Goal: Task Accomplishment & Management: Use online tool/utility

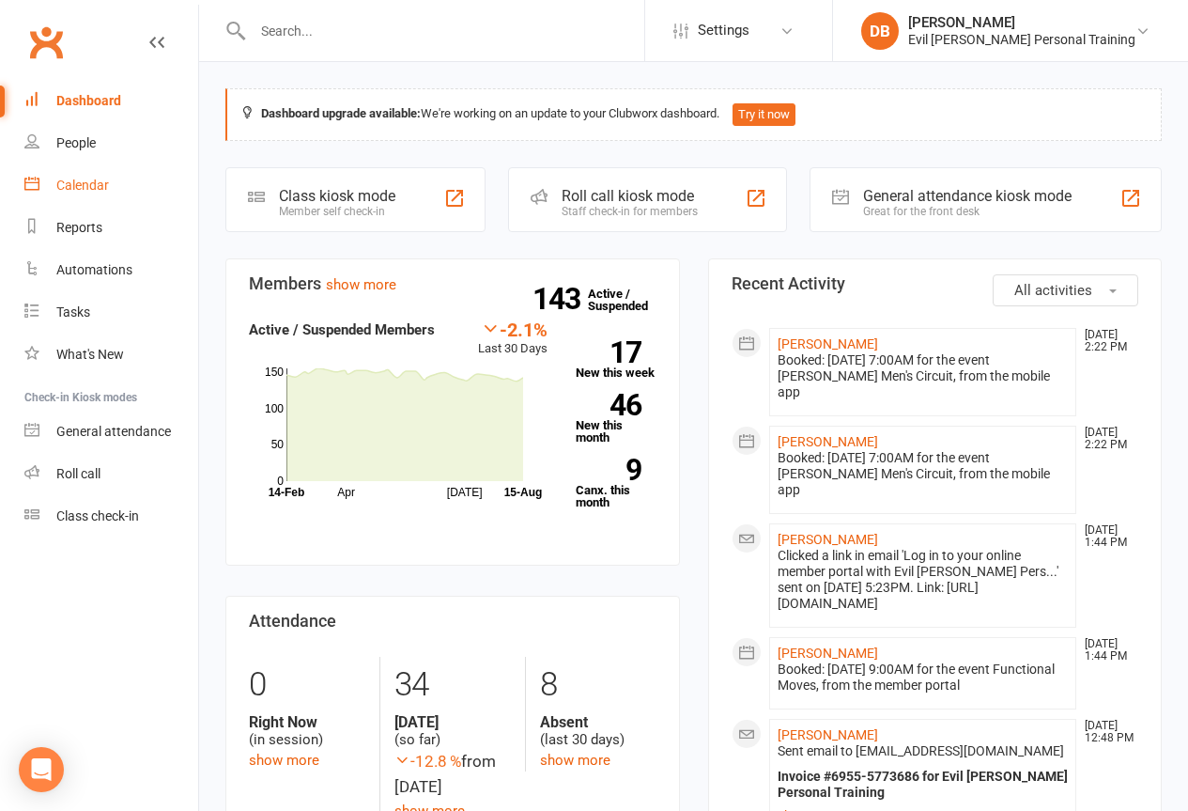
click at [69, 194] on link "Calendar" at bounding box center [111, 185] width 174 height 42
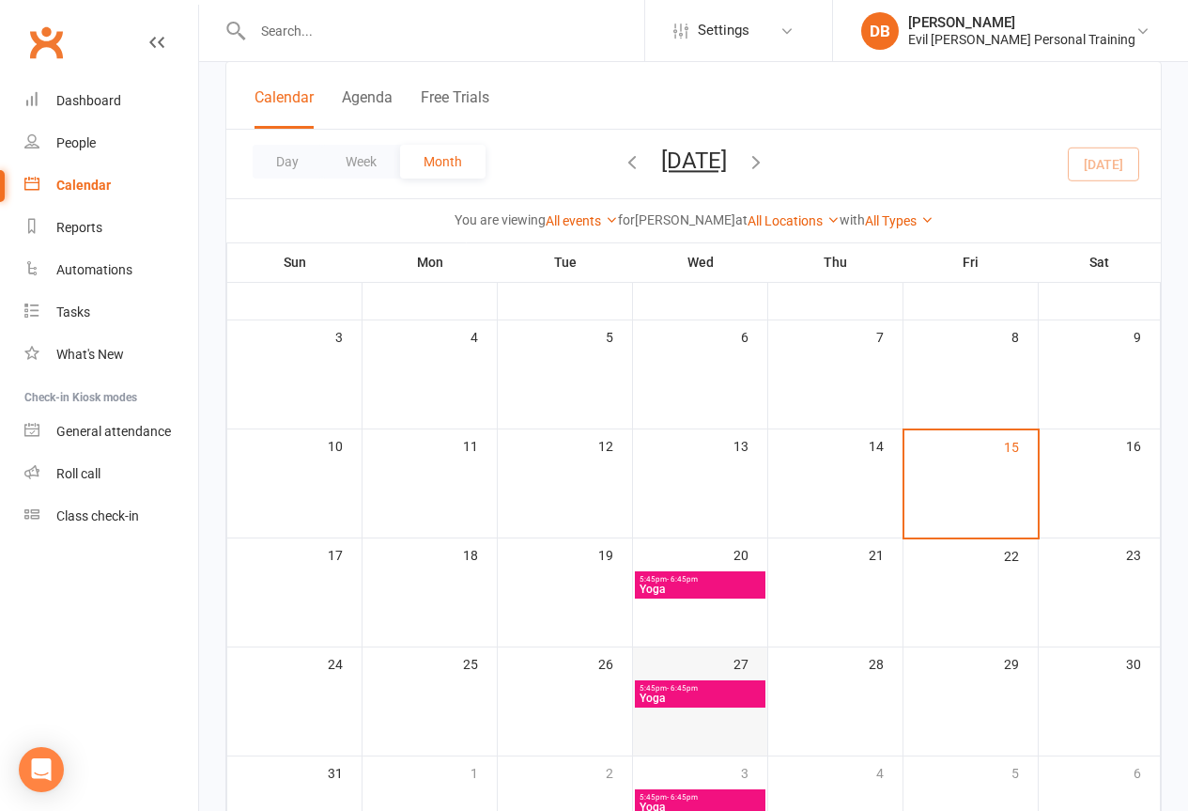
scroll to position [282, 0]
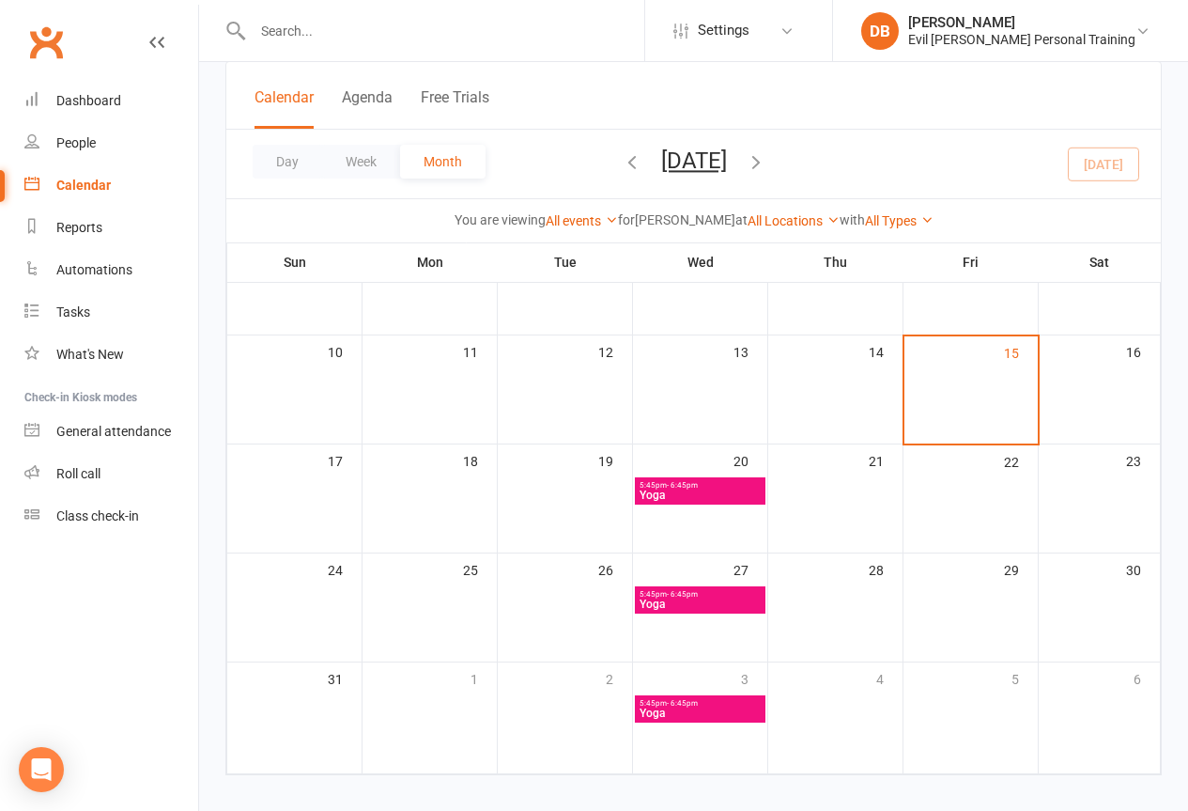
click at [724, 484] on span "5:45pm - 6:45pm" at bounding box center [700, 485] width 123 height 8
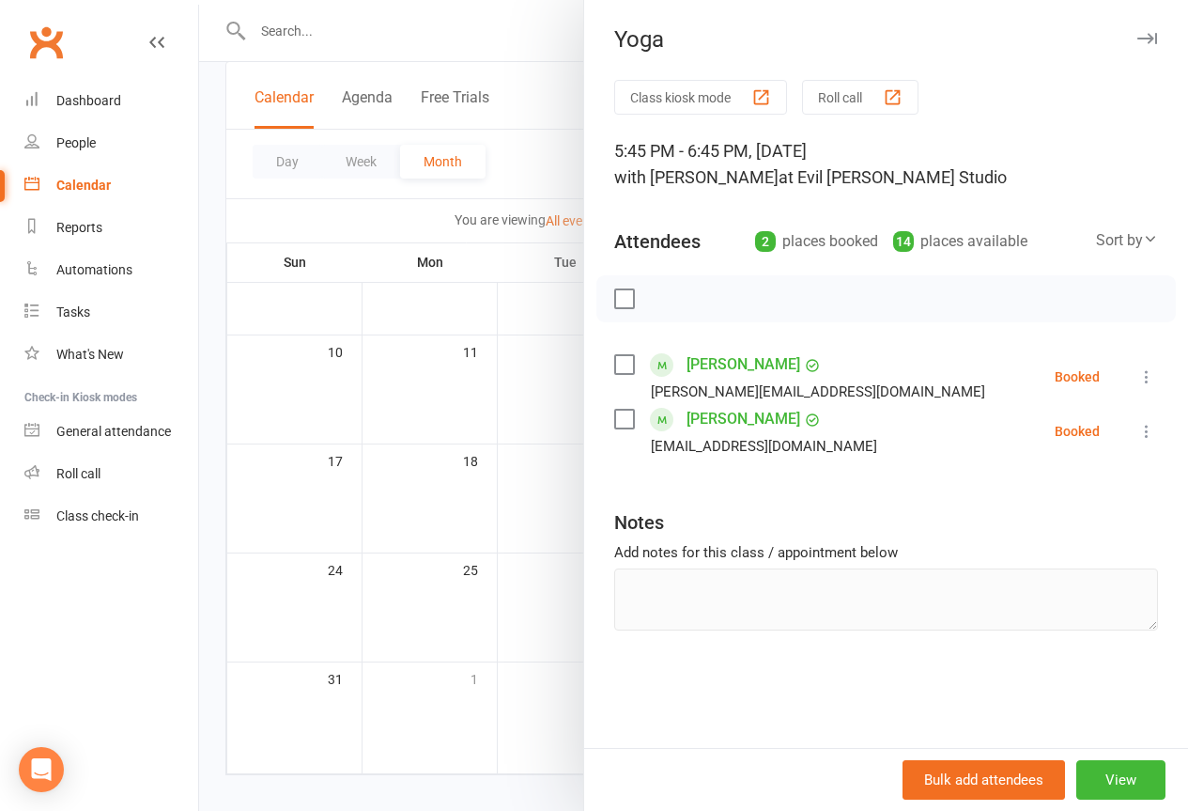
click at [532, 504] on div at bounding box center [693, 405] width 989 height 811
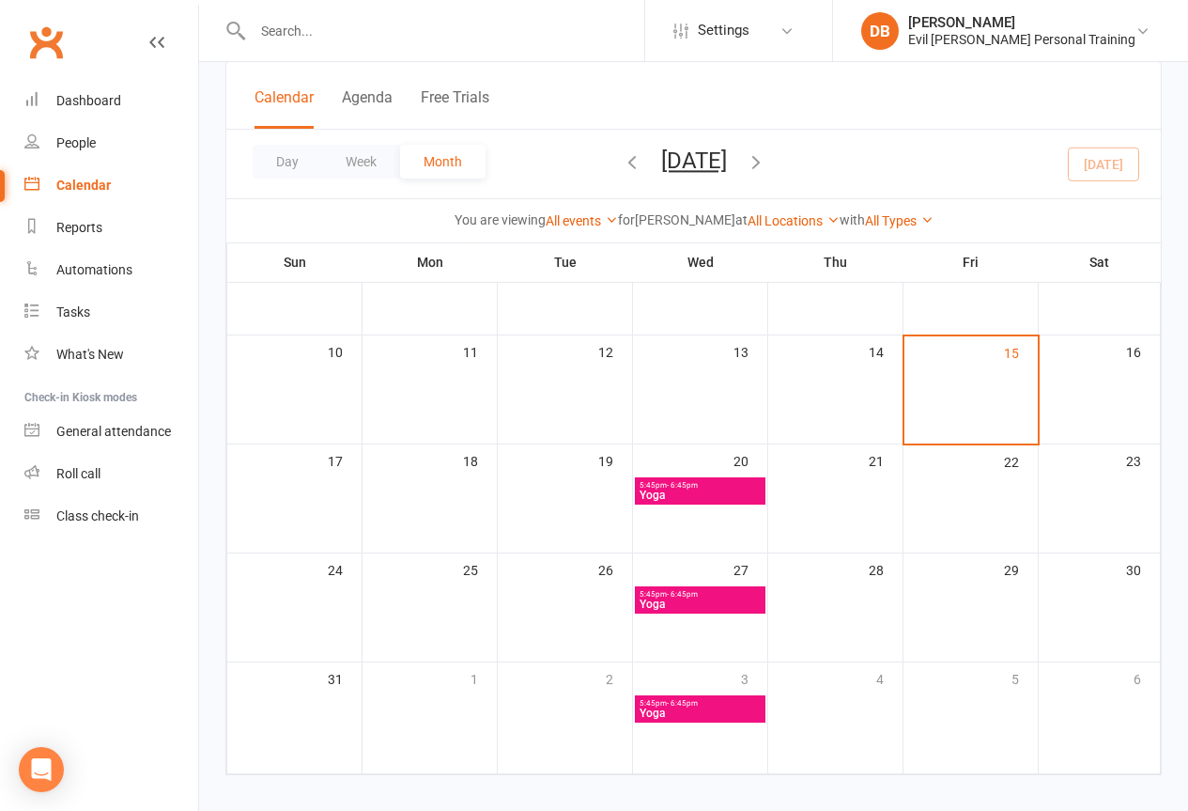
click at [669, 598] on span "- 6:45pm" at bounding box center [682, 594] width 31 height 8
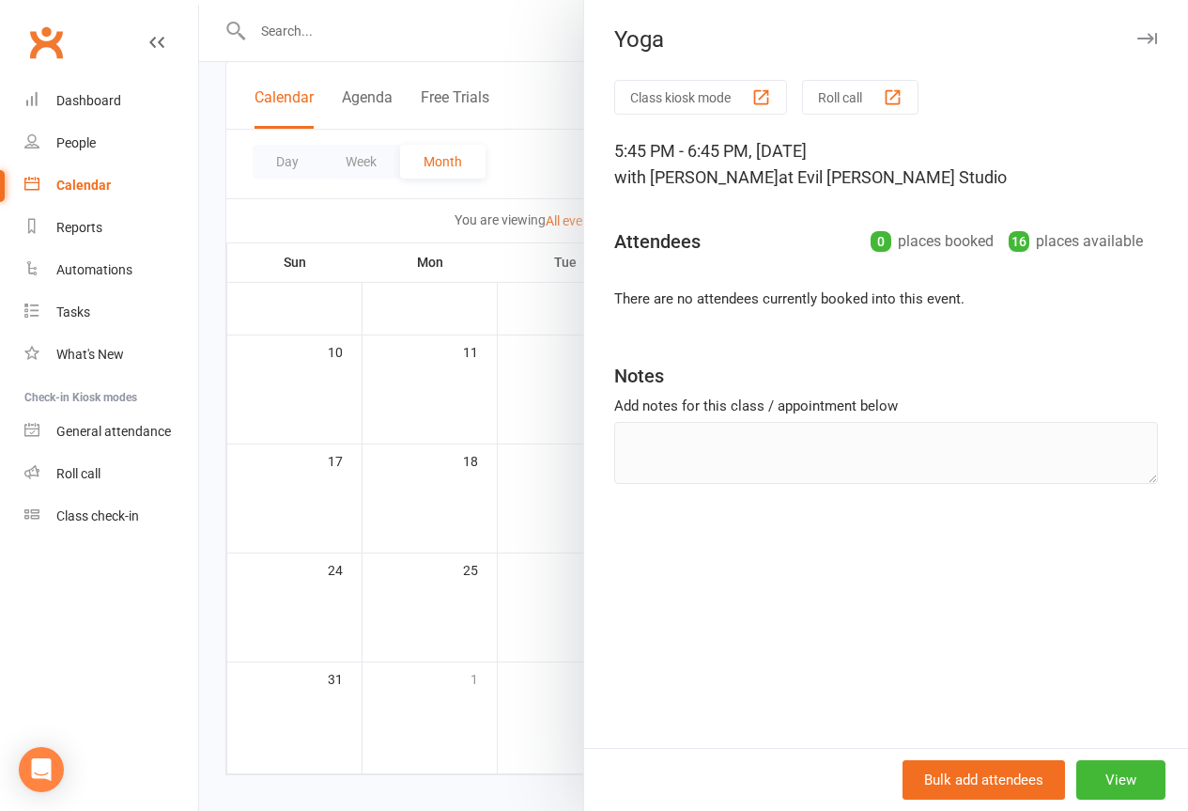
click at [509, 403] on div at bounding box center [693, 405] width 989 height 811
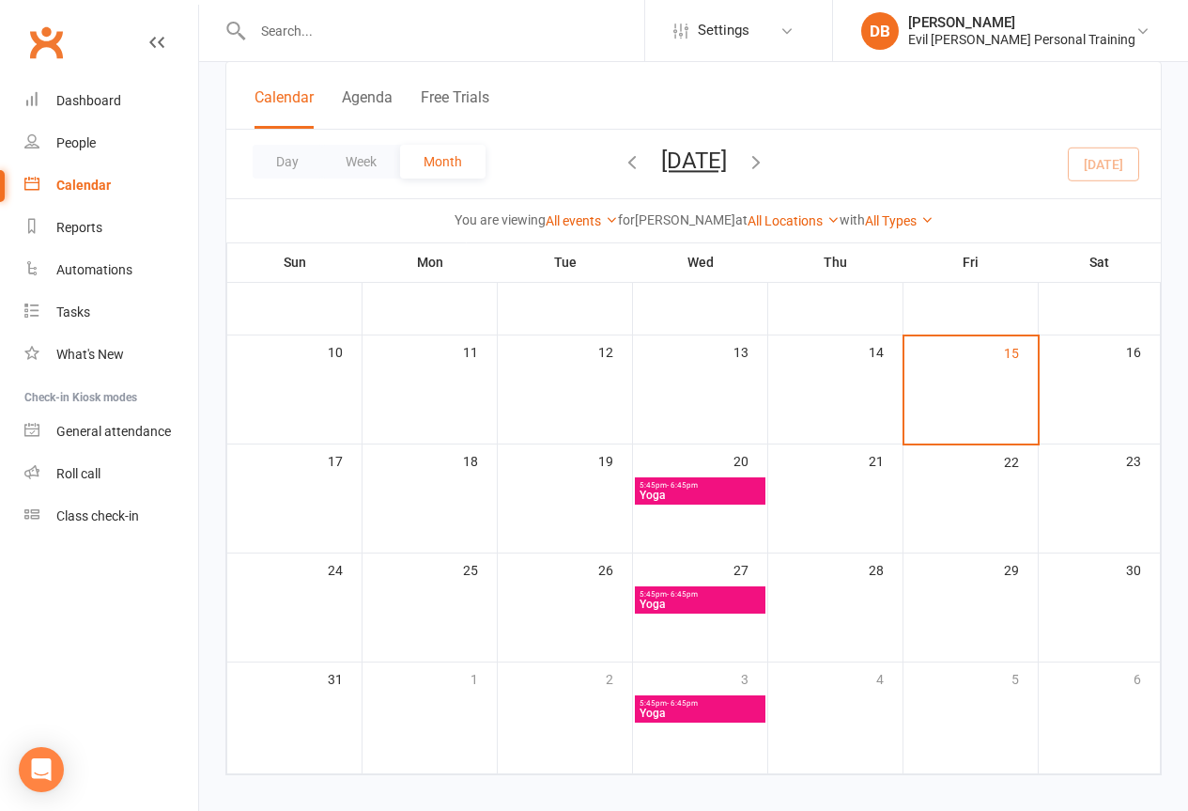
click at [675, 712] on span "Yoga" at bounding box center [700, 712] width 123 height 11
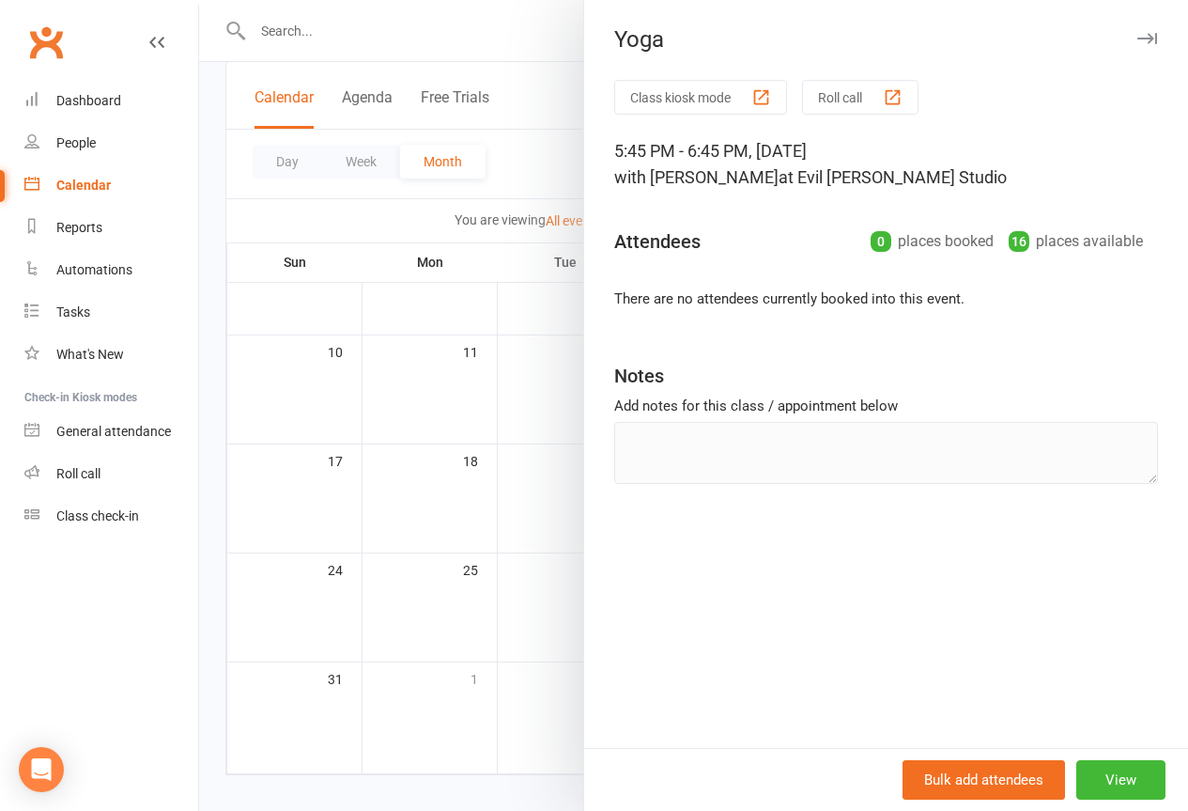
click at [524, 608] on div at bounding box center [693, 405] width 989 height 811
